Goal: Task Accomplishment & Management: Manage account settings

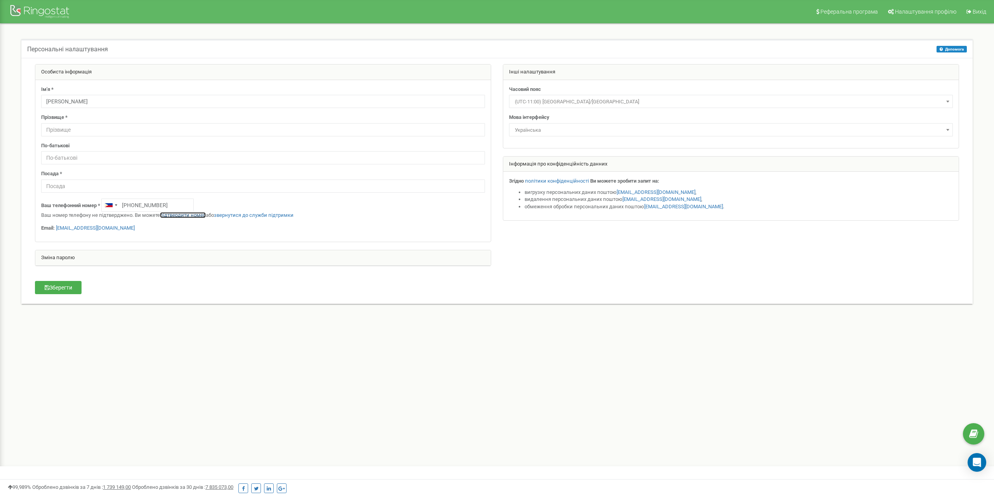
click at [189, 217] on link "підтвердити номер" at bounding box center [183, 215] width 46 height 6
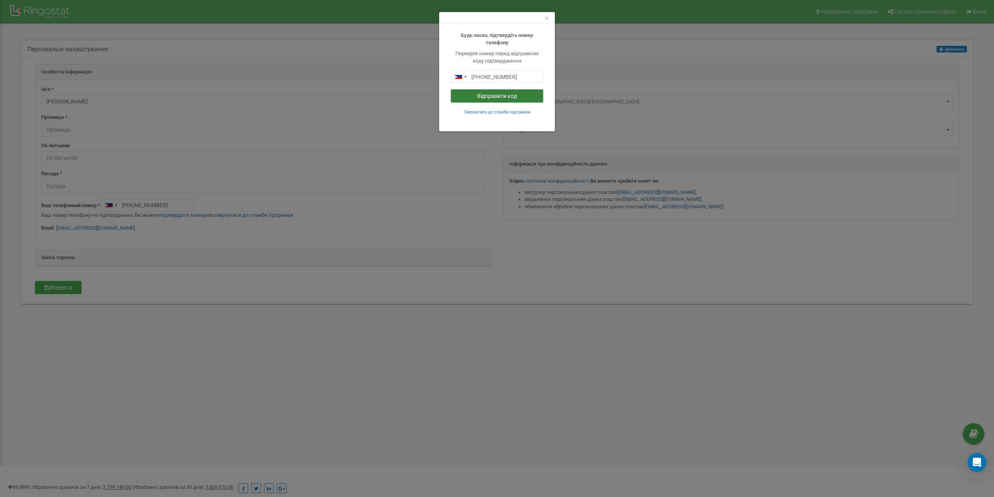
click at [506, 97] on button "Відправити код" at bounding box center [497, 95] width 92 height 13
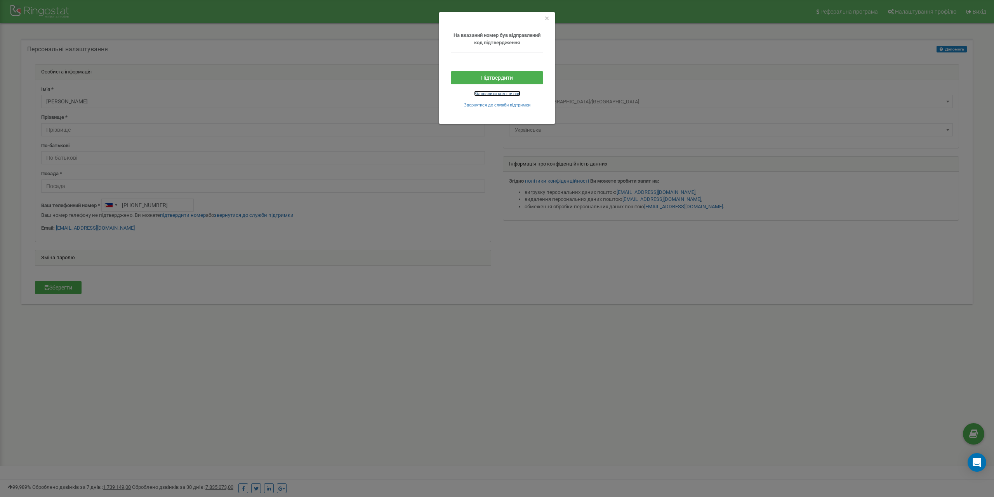
click at [507, 94] on small "Відправити код ще раз" at bounding box center [497, 93] width 46 height 5
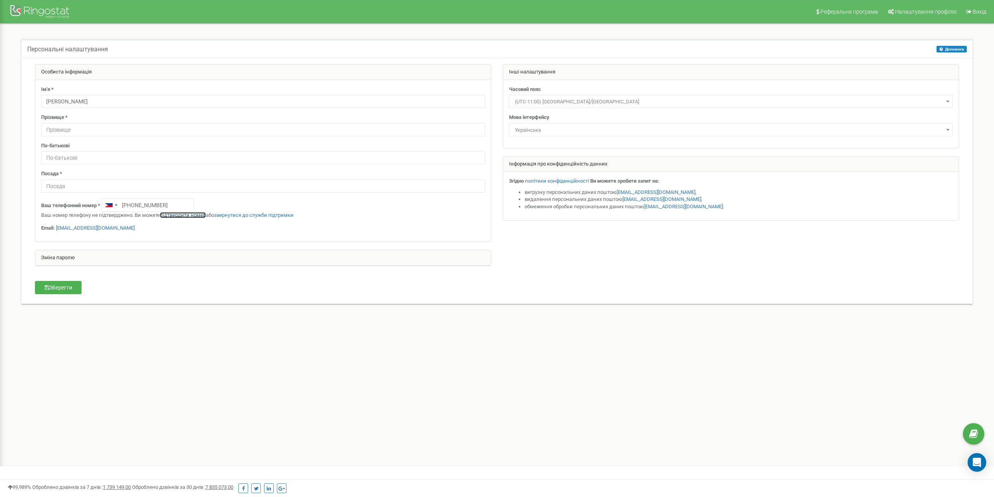
click at [185, 215] on link "підтвердити номер" at bounding box center [183, 215] width 46 height 6
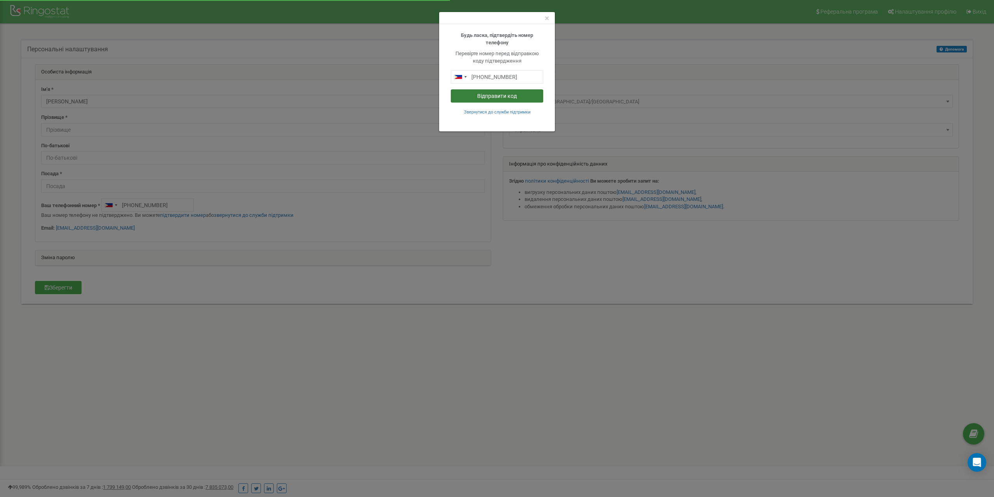
click at [492, 96] on button "Відправити код" at bounding box center [497, 95] width 92 height 13
click at [547, 19] on span "×" at bounding box center [547, 18] width 4 height 9
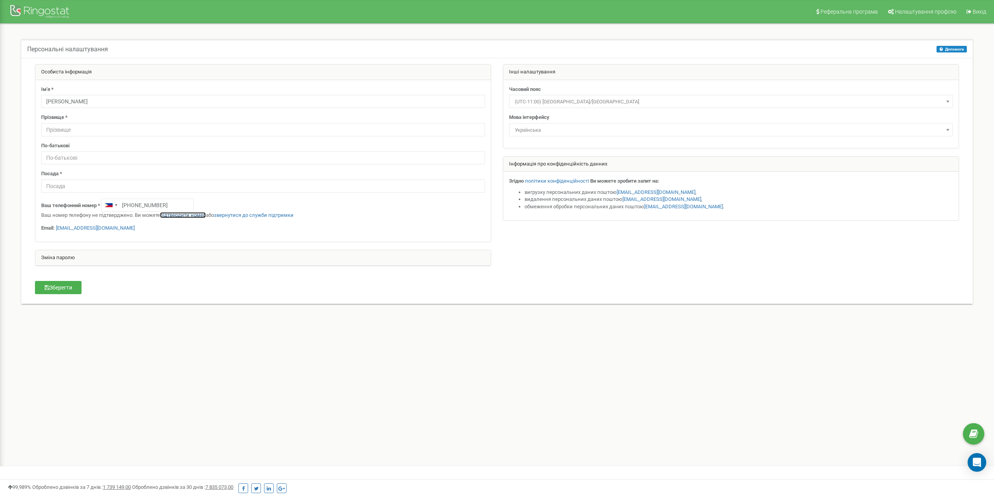
click at [175, 215] on link "підтвердити номер" at bounding box center [183, 215] width 46 height 6
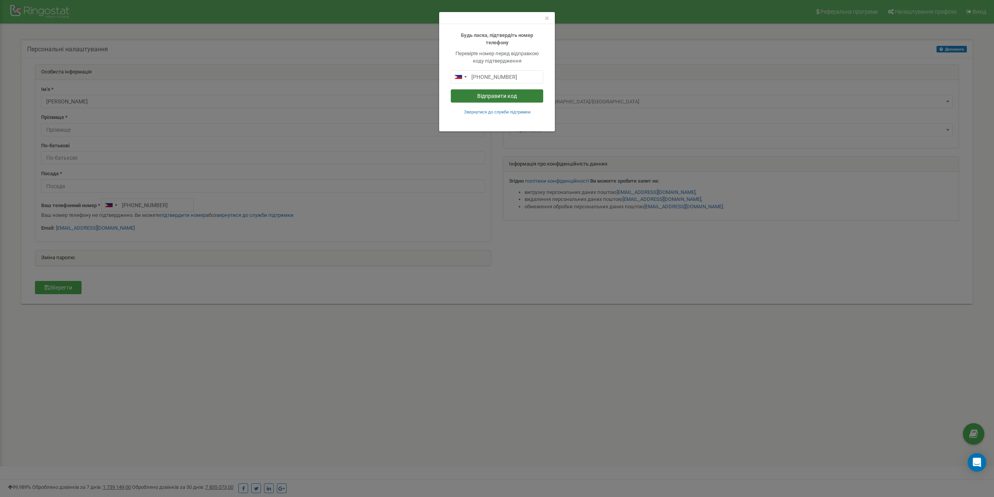
click at [486, 95] on button "Відправити код" at bounding box center [497, 95] width 92 height 13
click at [547, 19] on span "×" at bounding box center [547, 18] width 4 height 9
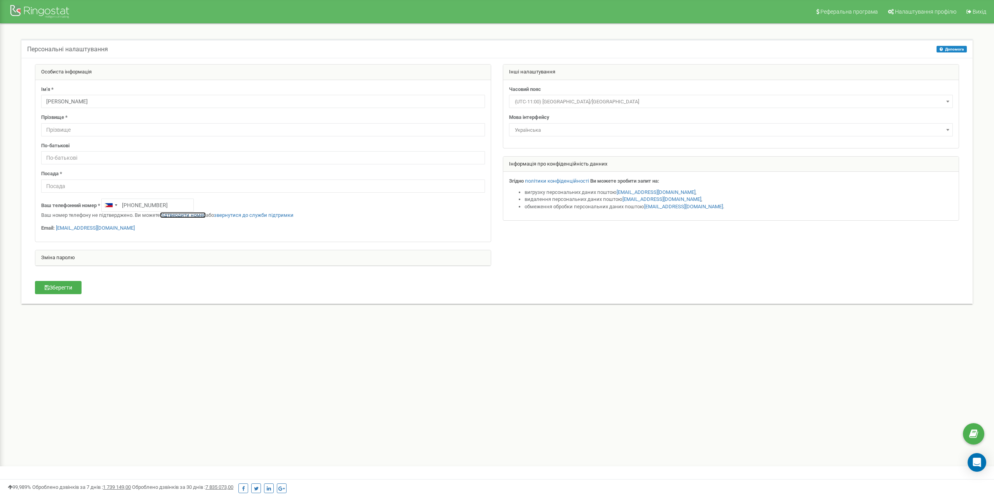
click at [183, 215] on link "підтвердити номер" at bounding box center [183, 215] width 46 height 6
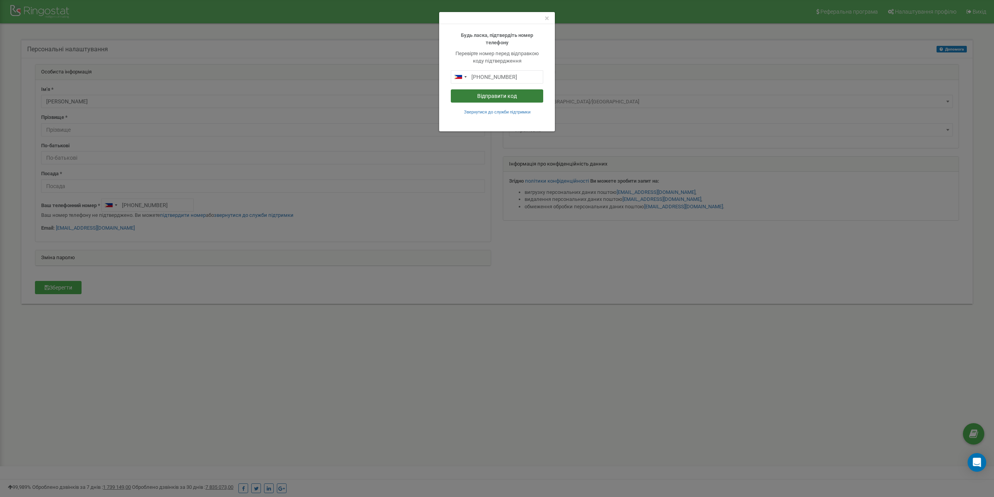
click at [500, 98] on button "Відправити код" at bounding box center [497, 95] width 92 height 13
click at [499, 111] on small "Звернутися до служби підтримки" at bounding box center [497, 111] width 66 height 5
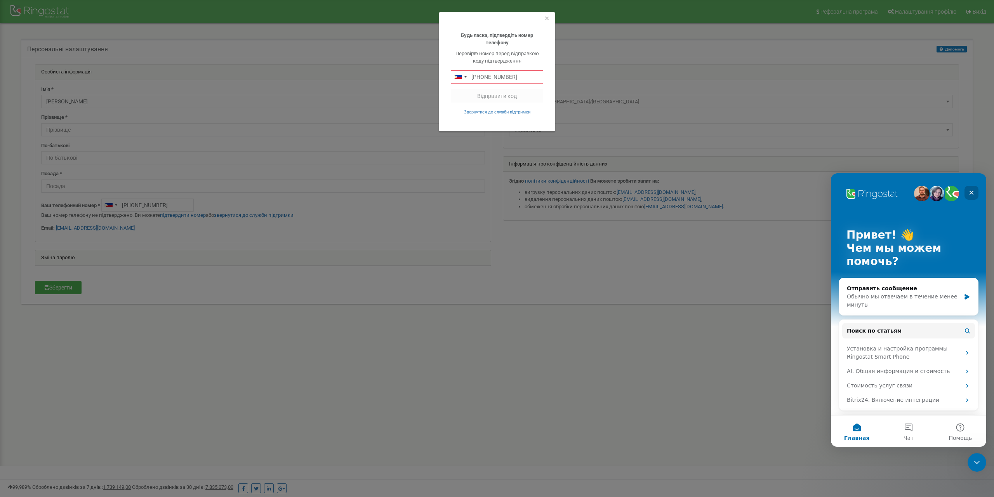
click at [972, 193] on icon "Закрыть" at bounding box center [971, 193] width 4 height 4
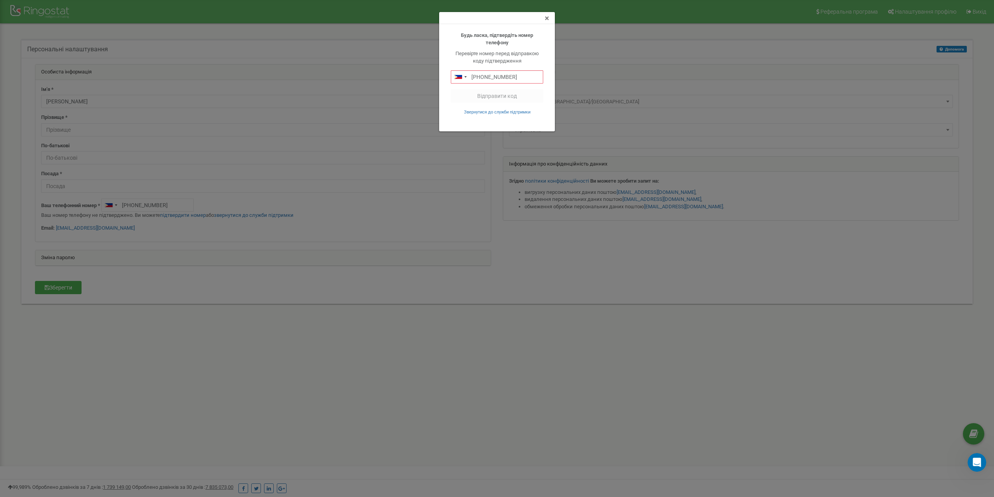
click at [546, 19] on span "×" at bounding box center [547, 18] width 4 height 9
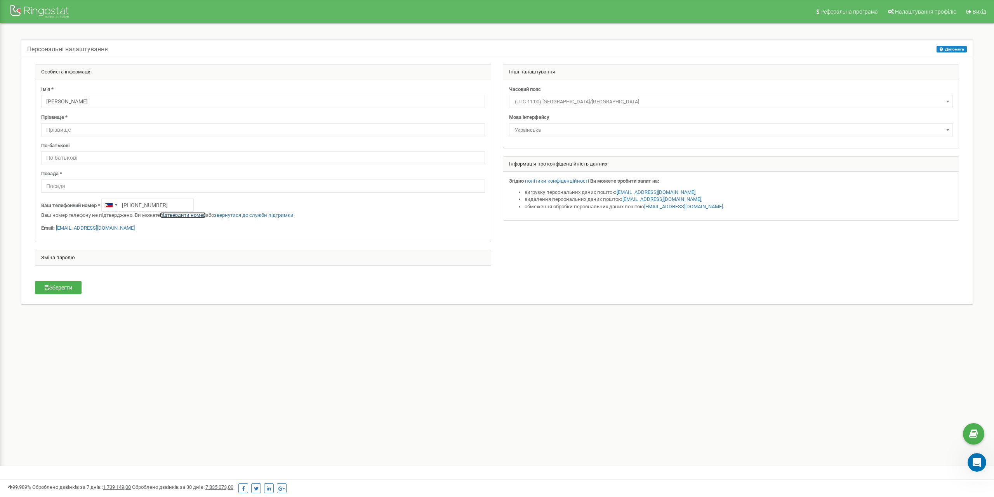
click at [179, 216] on link "підтвердити номер" at bounding box center [183, 215] width 46 height 6
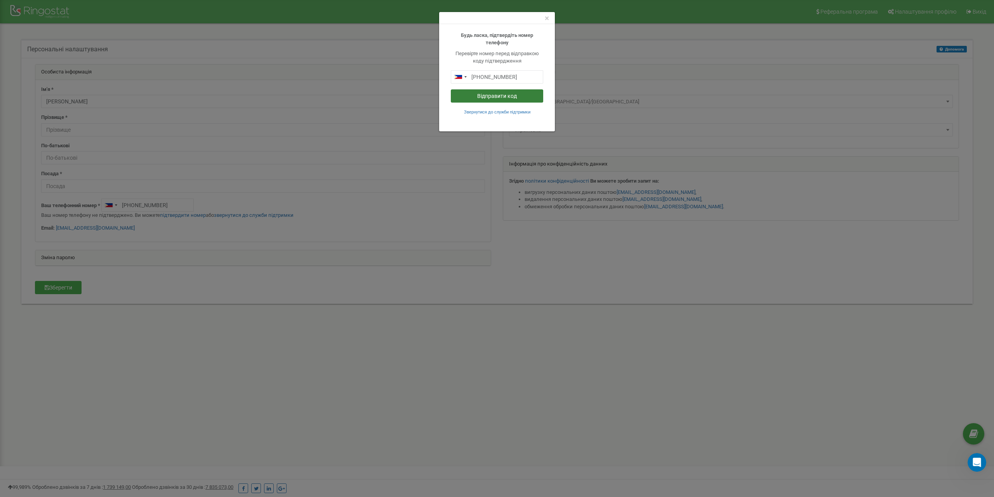
click at [501, 96] on button "Відправити код" at bounding box center [497, 95] width 92 height 13
click at [547, 20] on span "×" at bounding box center [547, 18] width 4 height 9
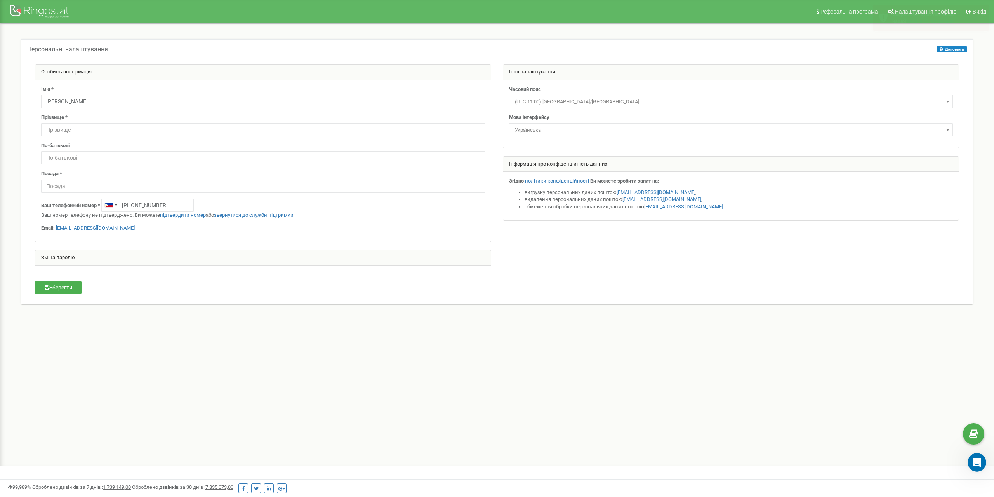
click at [63, 261] on div "Зміна паролю" at bounding box center [262, 258] width 455 height 16
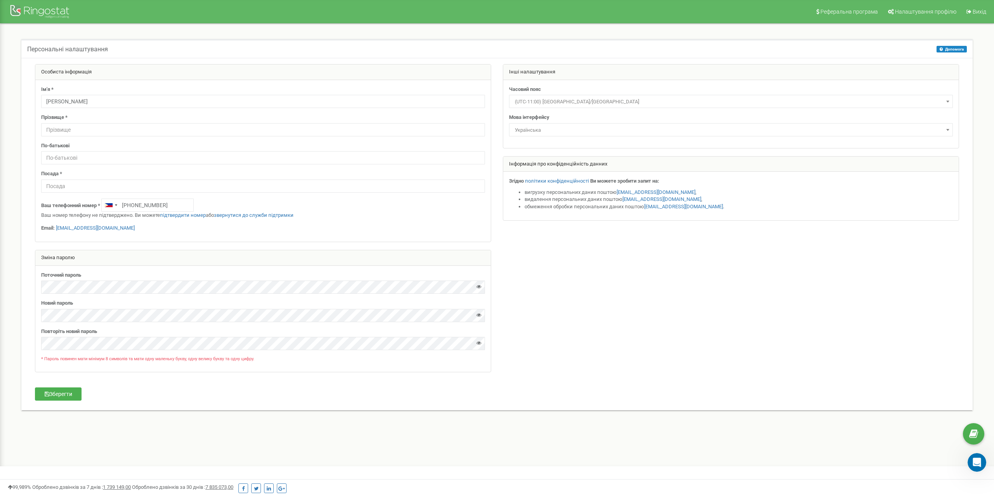
click at [63, 261] on div "Зміна паролю" at bounding box center [262, 258] width 455 height 16
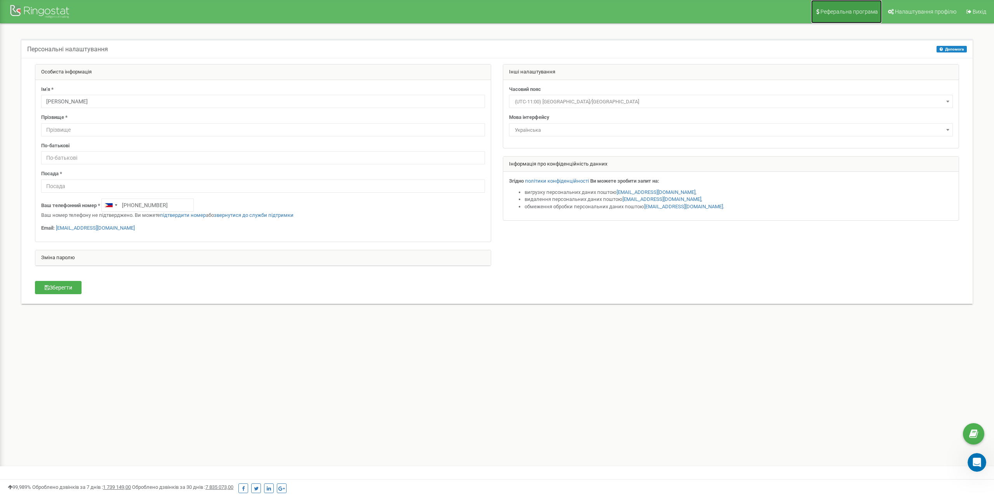
click at [832, 12] on span "Реферальна програма" at bounding box center [848, 12] width 57 height 6
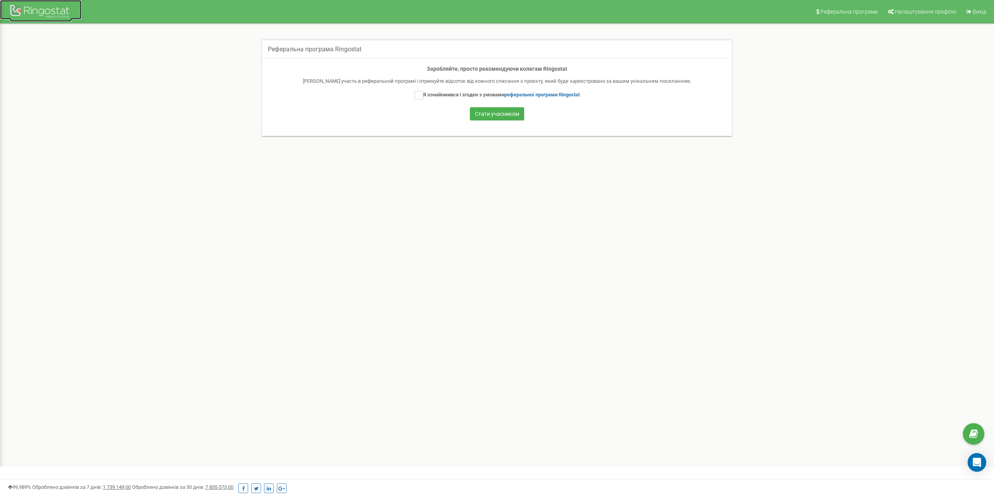
click at [61, 8] on div at bounding box center [41, 12] width 62 height 19
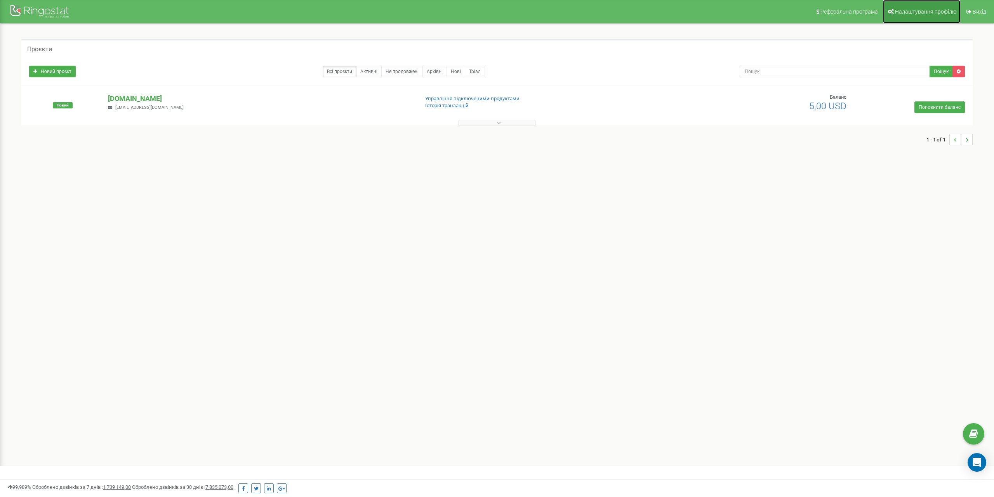
click at [929, 7] on link "Налаштування профілю" at bounding box center [921, 11] width 77 height 23
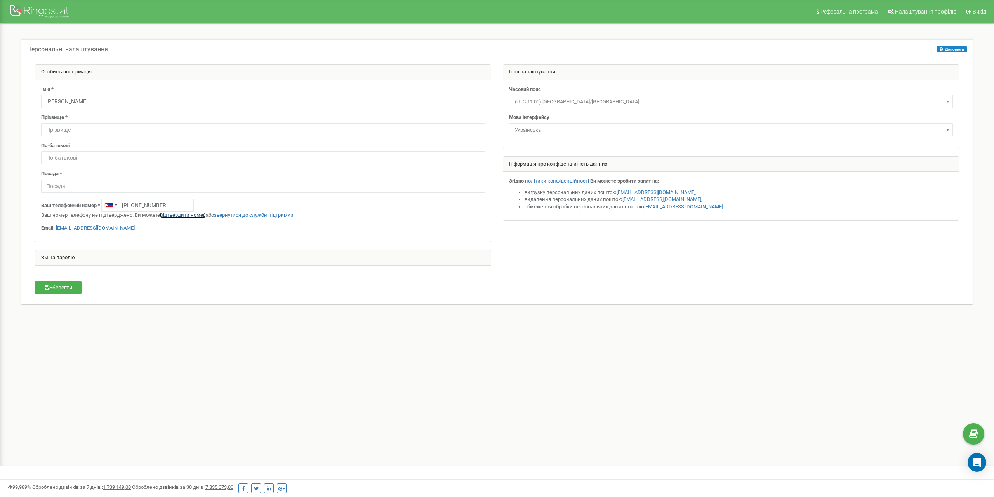
click at [182, 216] on link "підтвердити номер" at bounding box center [183, 215] width 46 height 6
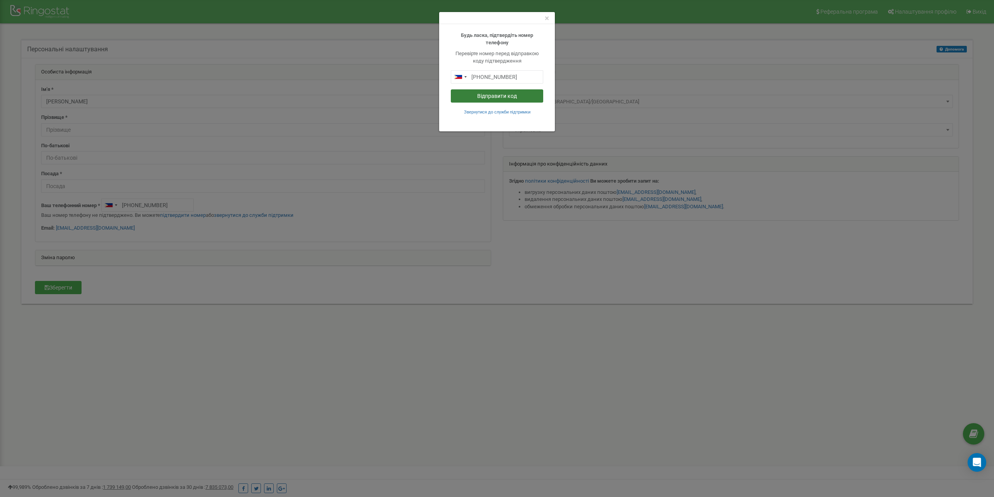
click at [487, 100] on button "Відправити код" at bounding box center [497, 95] width 92 height 13
